Goal: Obtain resource: Obtain resource

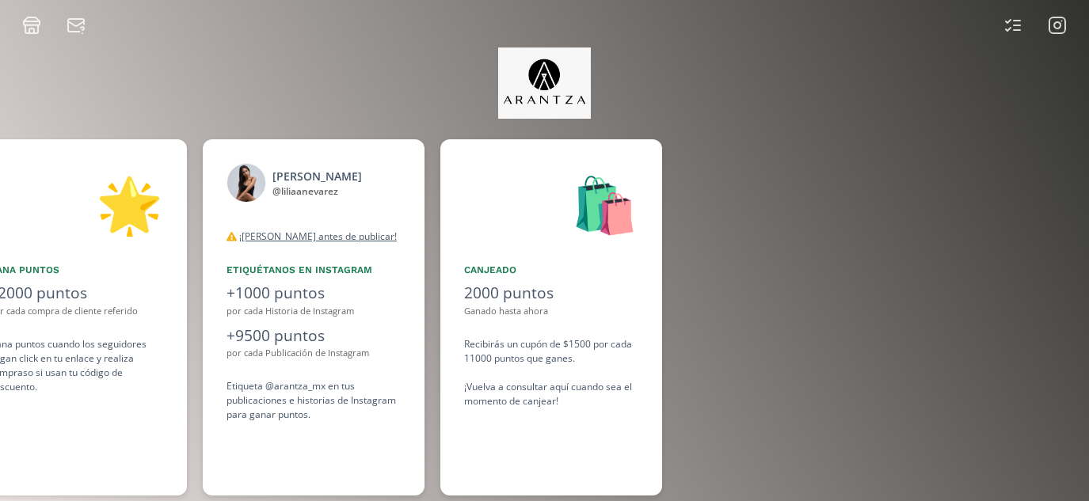
scroll to position [0, 1188]
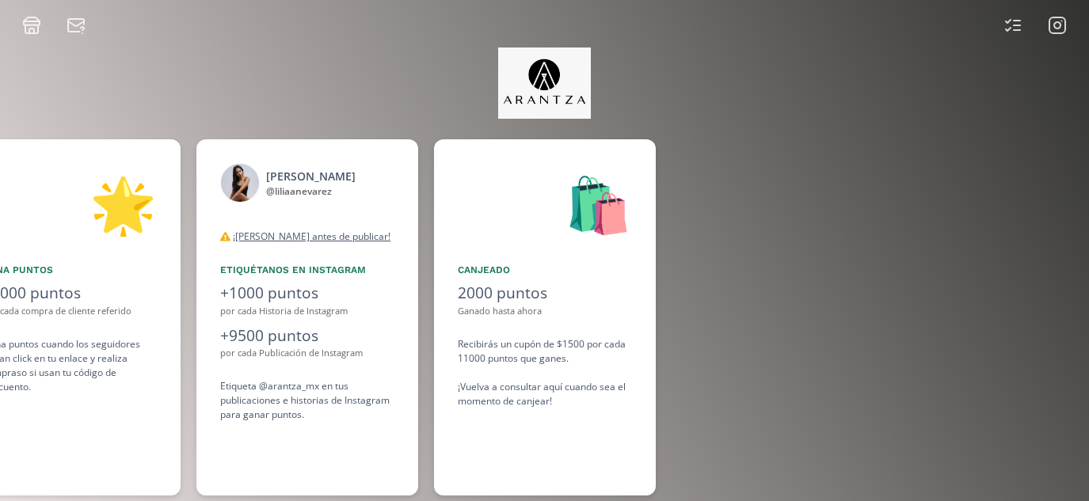
click at [1055, 21] on icon at bounding box center [1057, 25] width 19 height 19
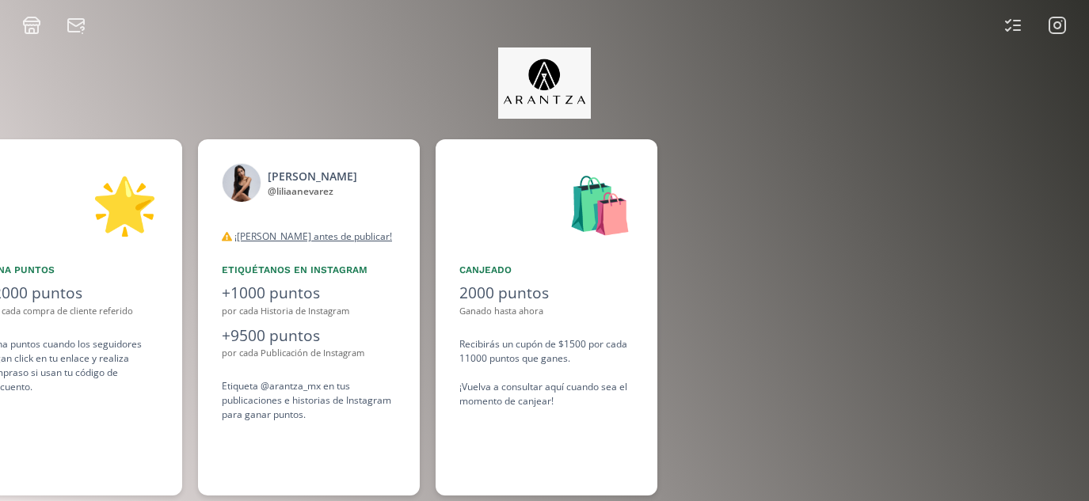
scroll to position [0, 1188]
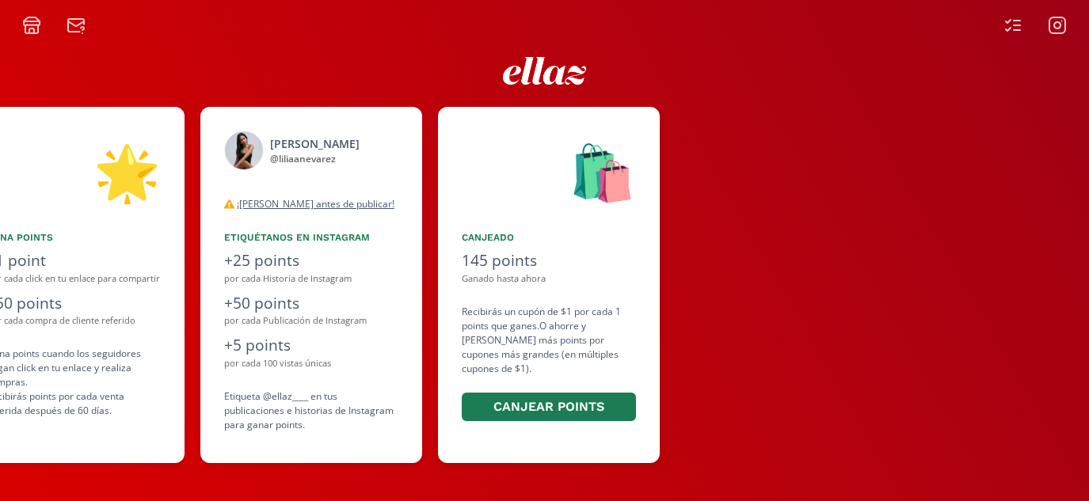
scroll to position [0, 951]
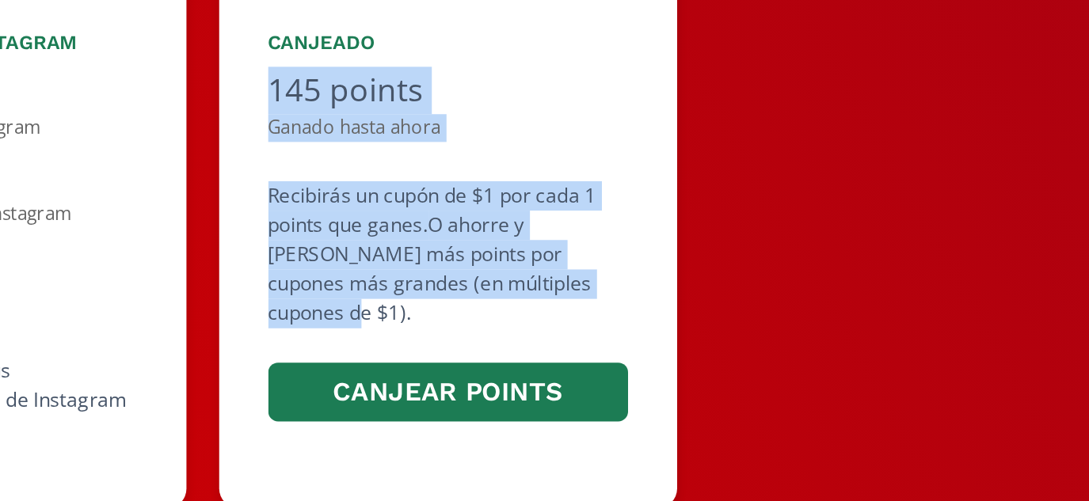
drag, startPoint x: 594, startPoint y: 356, endPoint x: 457, endPoint y: 238, distance: 180.3
click at [457, 238] on div "🛍️ Canjeado 145 points Ganado hasta ahora Recibirás un cupón de $1 por cada 1 p…" at bounding box center [545, 285] width 222 height 356
click at [458, 238] on div "Canjeado" at bounding box center [545, 238] width 174 height 14
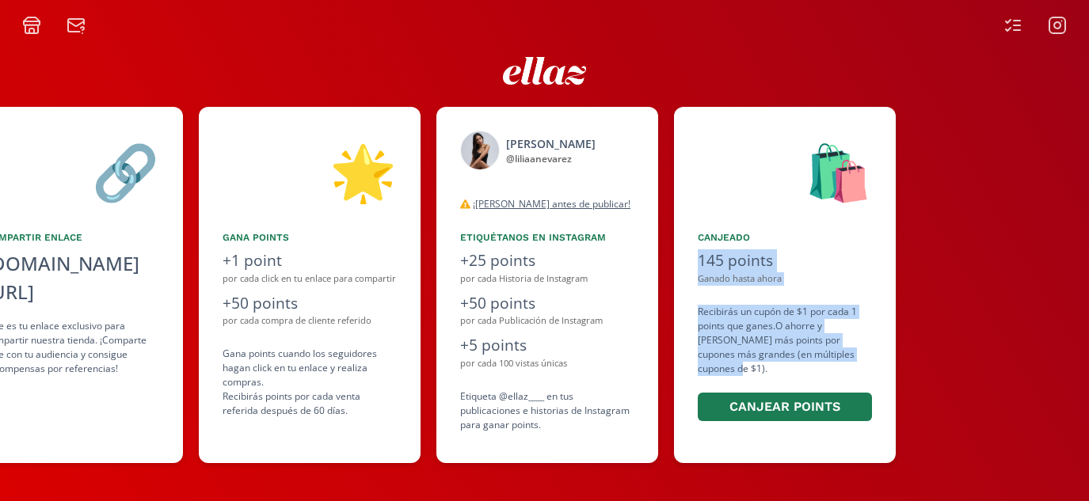
scroll to position [0, 713]
